Goal: Task Accomplishment & Management: Manage account settings

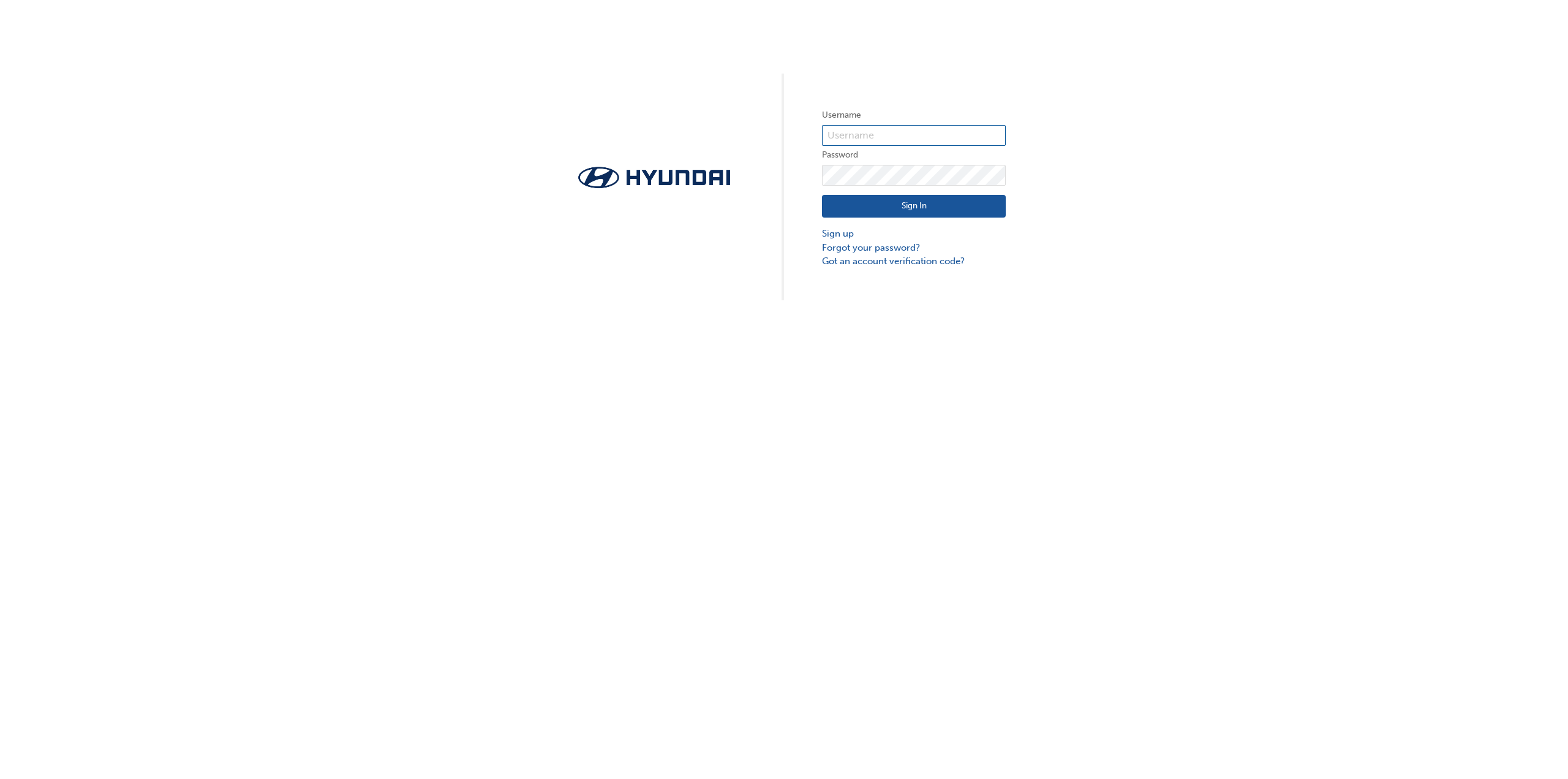
type input "12318"
click at [895, 208] on button "Sign In" at bounding box center [914, 207] width 184 height 23
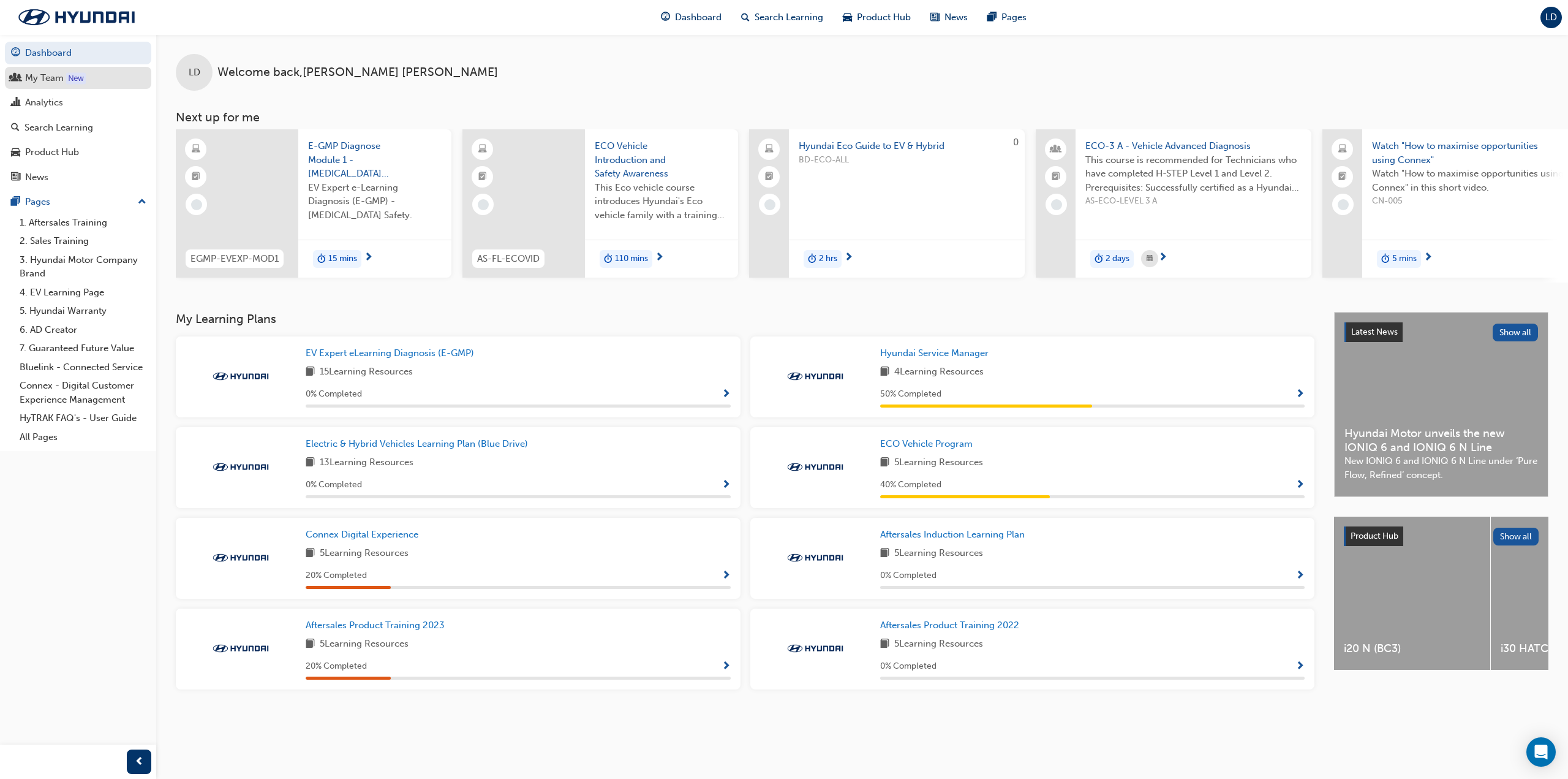
click at [48, 76] on div "My Team" at bounding box center [44, 78] width 39 height 14
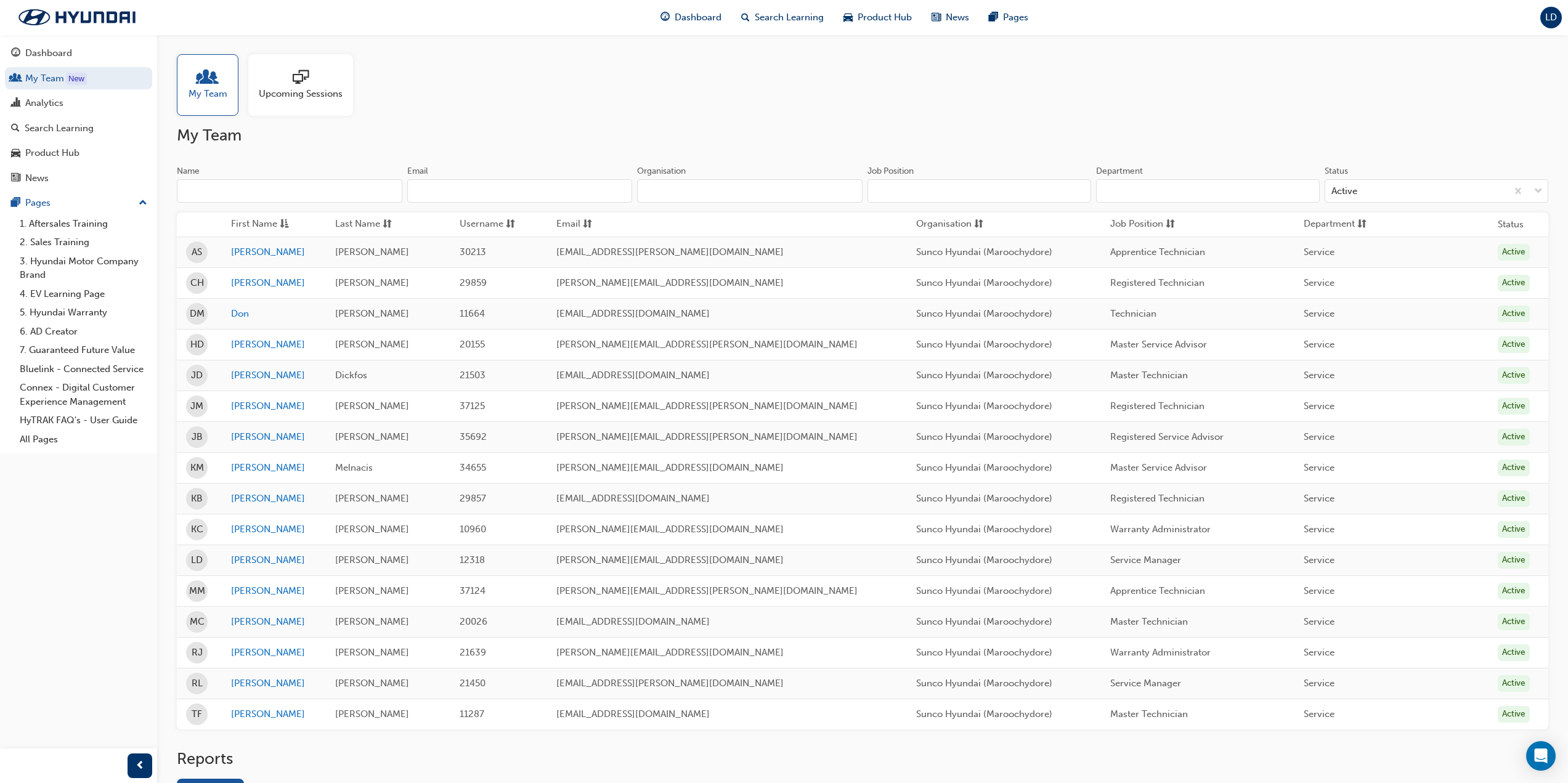
click at [333, 87] on span "Upcoming Sessions" at bounding box center [300, 94] width 84 height 14
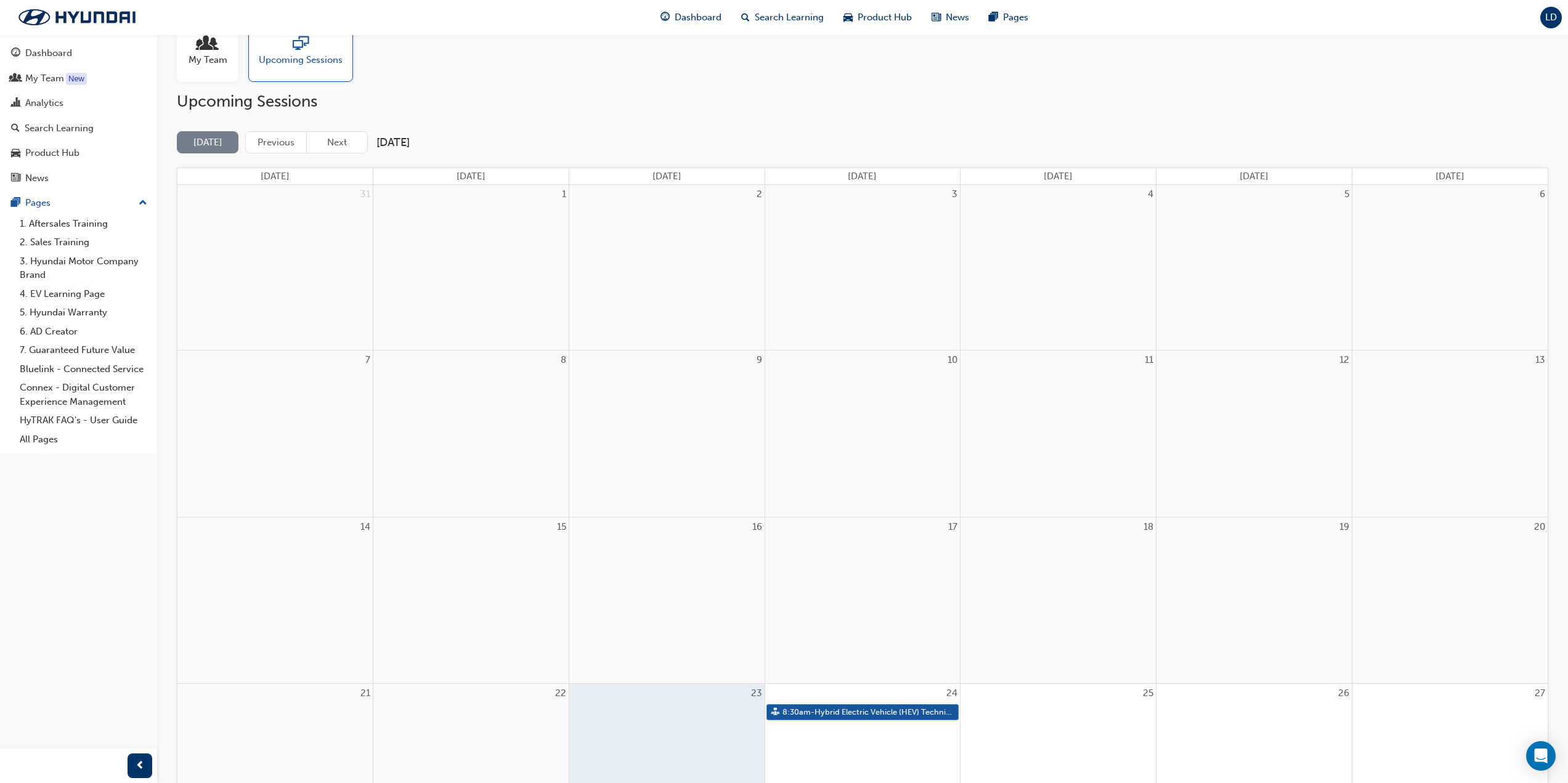
scroll to position [123, 0]
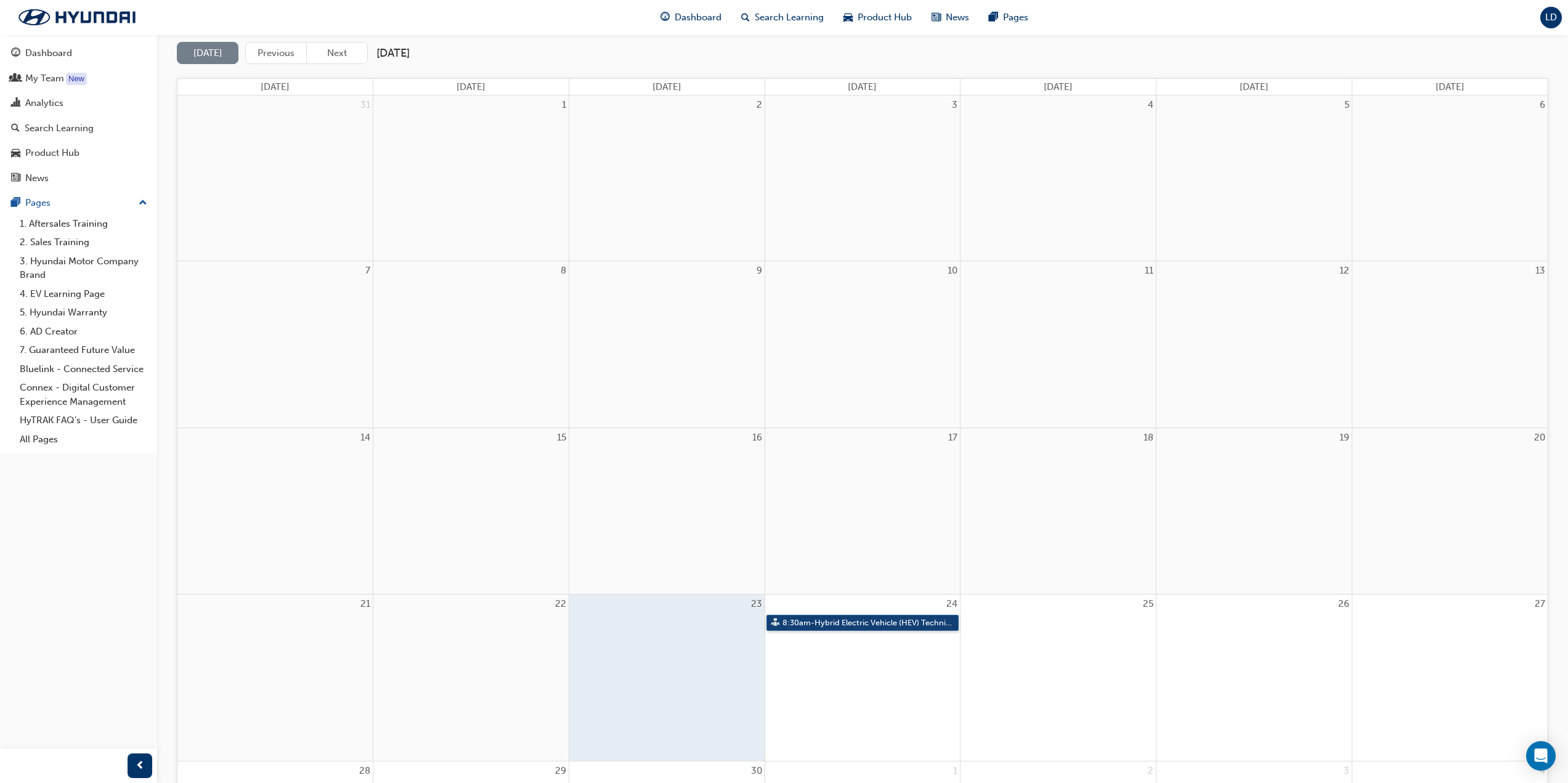
click at [862, 626] on link "8:30am - Hybrid Electric Vehicle (HEV) Technical Training" at bounding box center [863, 623] width 193 height 17
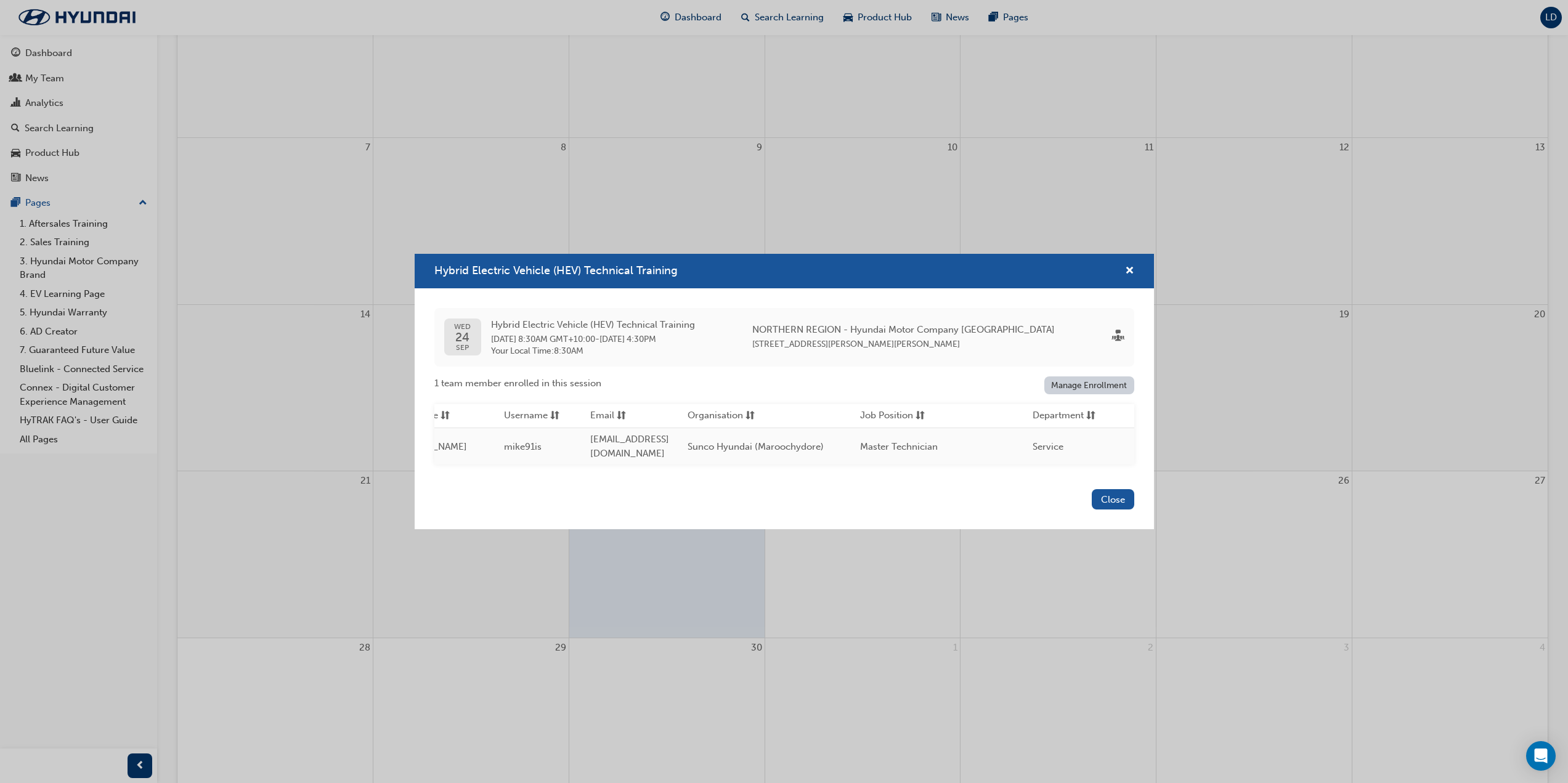
scroll to position [0, 0]
click at [1130, 266] on span "cross-icon" at bounding box center [1130, 271] width 9 height 11
